Goal: Information Seeking & Learning: Learn about a topic

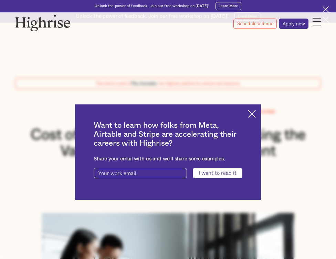
click at [251, 110] on img at bounding box center [252, 114] width 8 height 8
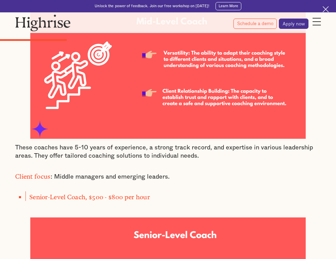
scroll to position [892, 0]
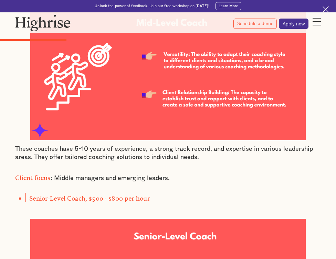
click at [49, 28] on img at bounding box center [42, 22] width 55 height 17
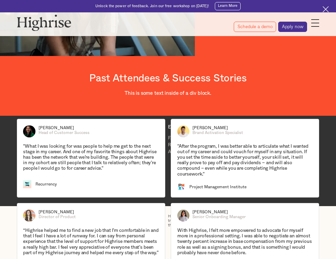
scroll to position [749, 0]
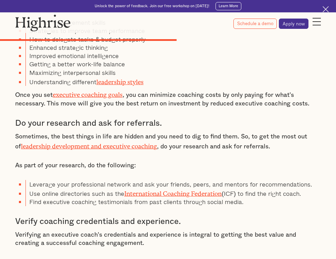
scroll to position [2059, 0]
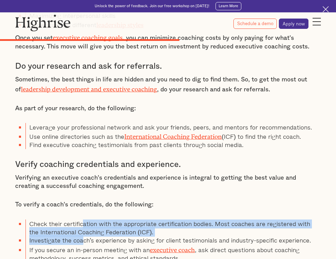
drag, startPoint x: 83, startPoint y: 177, endPoint x: 84, endPoint y: 194, distance: 16.6
click at [84, 220] on ul "Check their certification with the appropriate certification bodies. Most coach…" at bounding box center [167, 241] width 305 height 43
click at [84, 236] on li "Investigate the coach's experience by asking for client testimonials and indust…" at bounding box center [172, 240] width 295 height 8
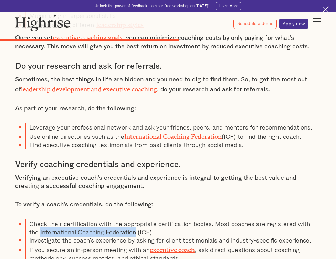
drag, startPoint x: 30, startPoint y: 187, endPoint x: 124, endPoint y: 187, distance: 94.3
click at [125, 220] on li "Check their certification with the appropriate certification bodies. Most coach…" at bounding box center [172, 228] width 295 height 17
copy li "International Coaching Federation"
